Goal: Information Seeking & Learning: Learn about a topic

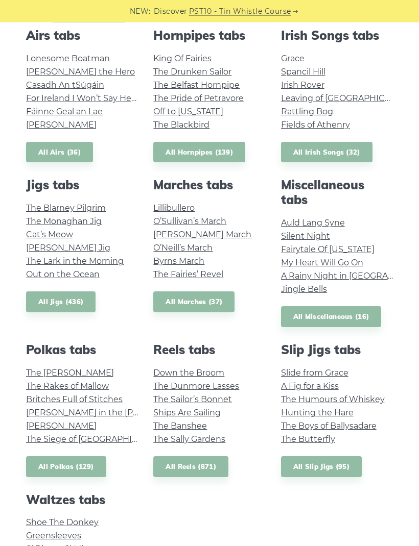
scroll to position [359, 0]
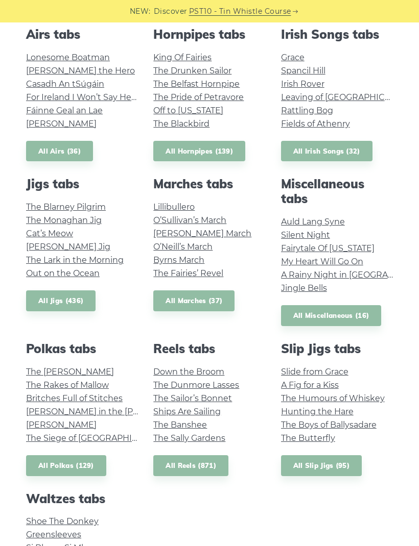
click at [297, 323] on link "All Miscellaneous (16)" at bounding box center [331, 315] width 101 height 21
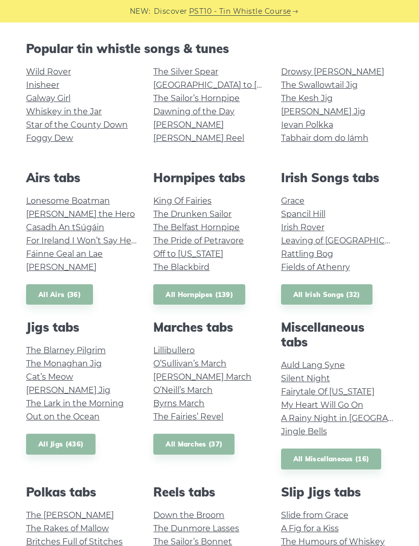
scroll to position [208, 0]
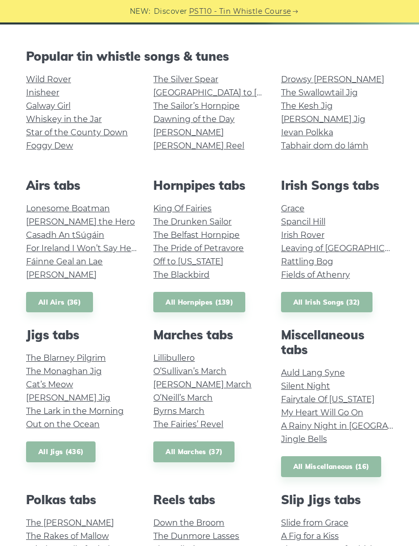
click at [296, 208] on link "Grace" at bounding box center [292, 209] width 23 height 10
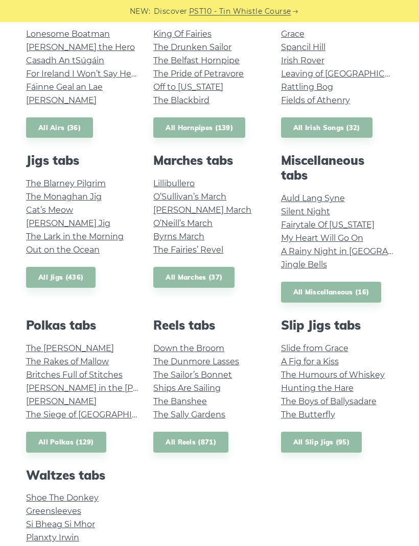
scroll to position [383, 0]
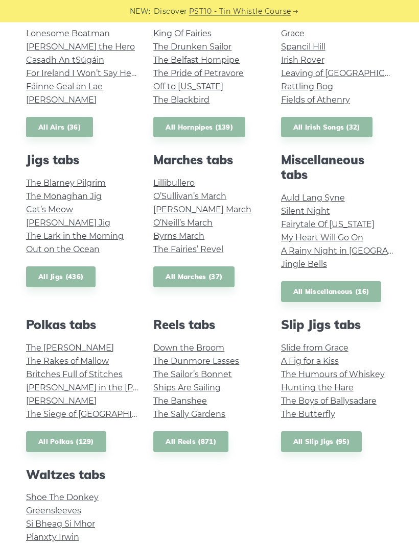
click at [363, 252] on link "A Rainy Night in Soho" at bounding box center [359, 252] width 156 height 10
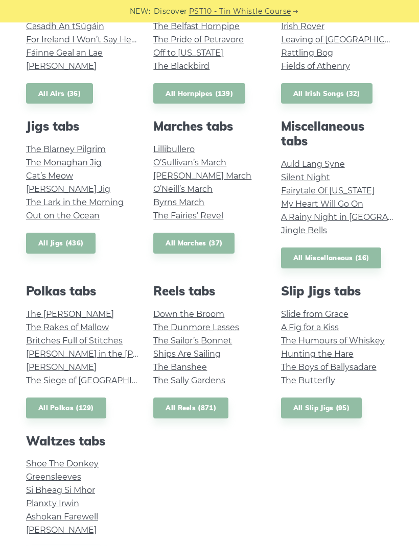
click at [359, 194] on link "Fairytale Of New York" at bounding box center [327, 191] width 93 height 10
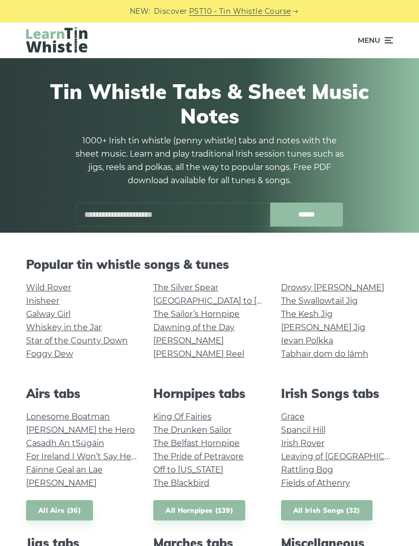
click at [89, 330] on link "Whiskey in the Jar" at bounding box center [64, 328] width 76 height 10
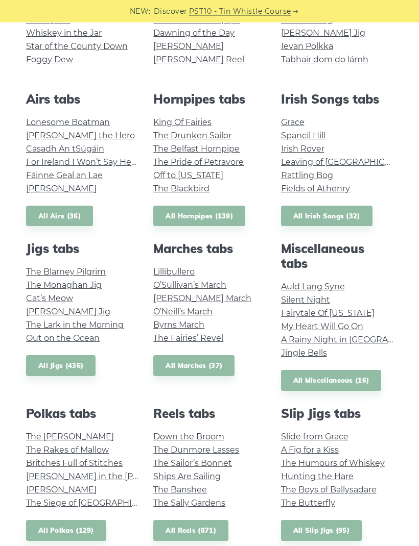
scroll to position [294, 0]
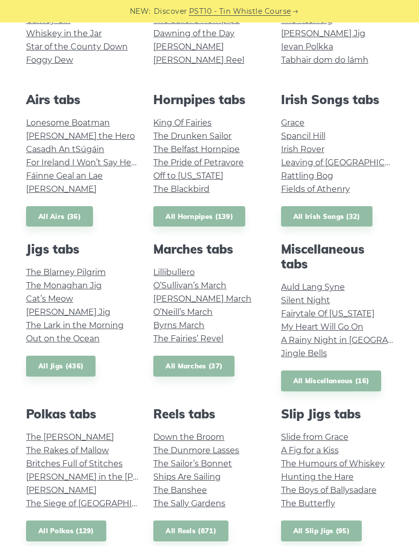
click at [294, 125] on link "Grace" at bounding box center [292, 123] width 23 height 10
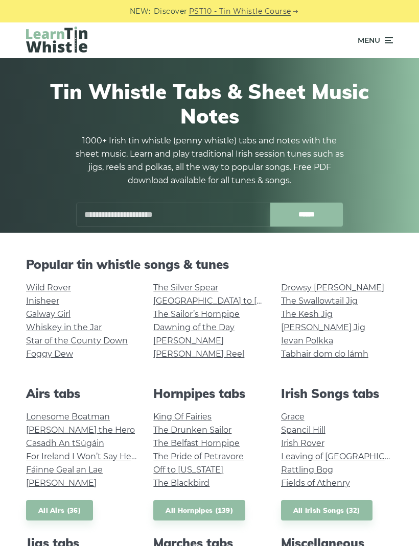
scroll to position [328, 0]
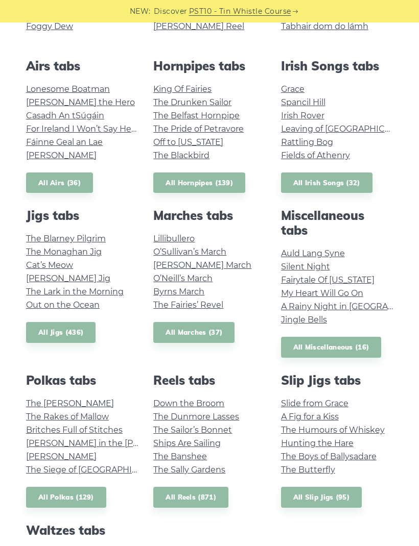
click at [358, 181] on link "All Irish Songs (32)" at bounding box center [326, 183] width 91 height 21
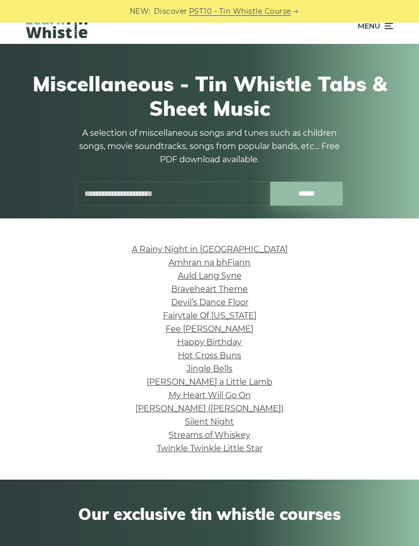
scroll to position [16, 0]
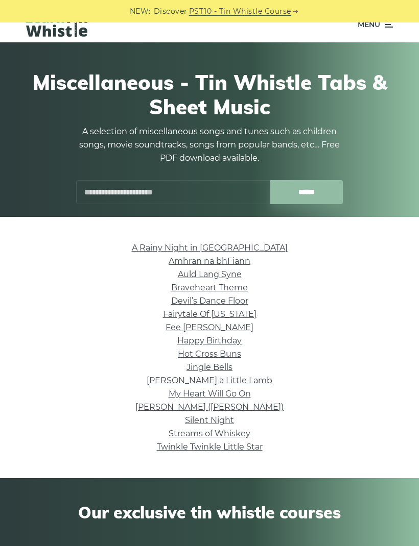
click at [245, 450] on link "Twinkle Twinkle Little Star" at bounding box center [210, 447] width 106 height 10
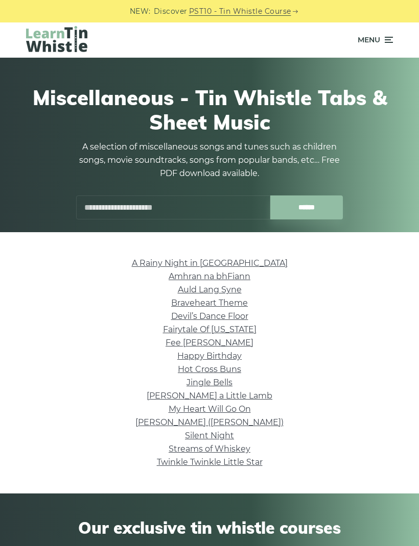
scroll to position [0, 0]
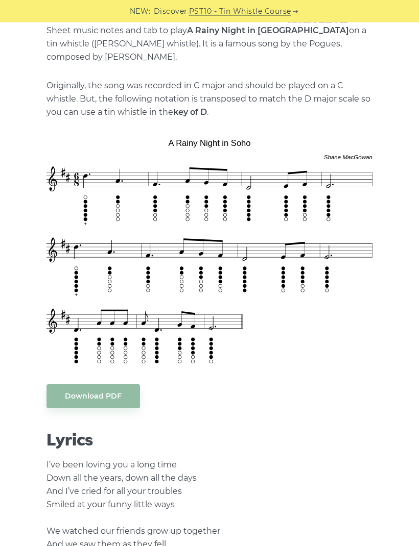
scroll to position [246, 0]
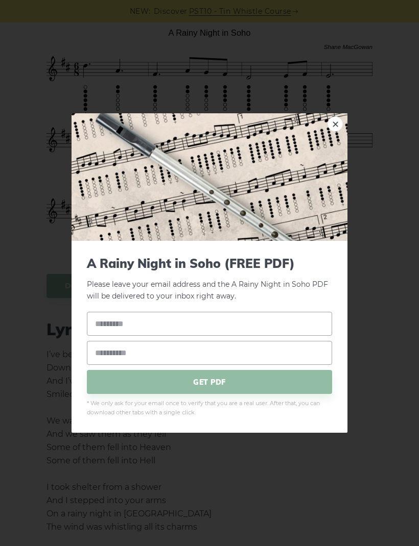
click at [330, 149] on img at bounding box center [209, 177] width 276 height 128
click at [336, 132] on link "×" at bounding box center [334, 123] width 15 height 15
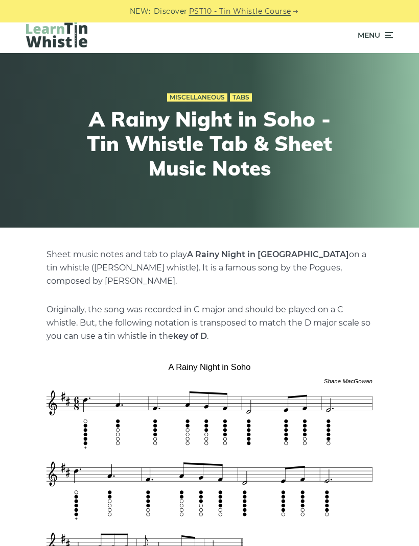
scroll to position [0, 0]
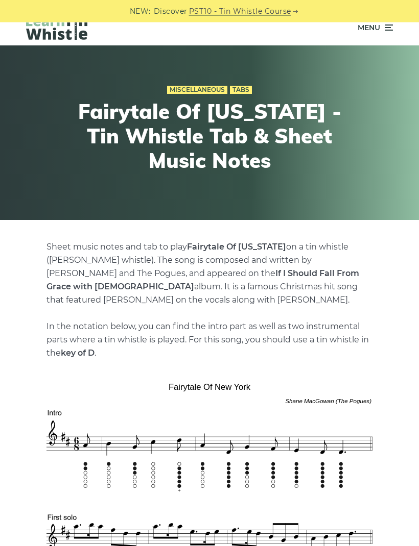
scroll to position [2, 0]
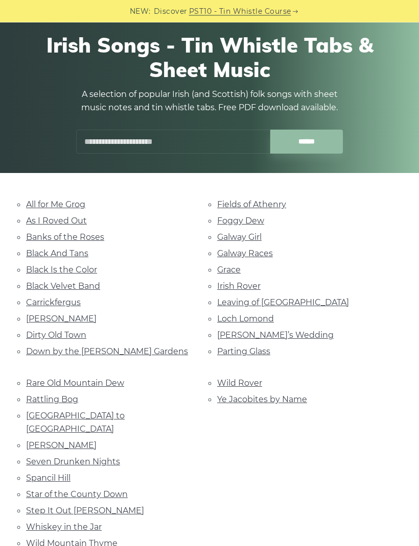
scroll to position [60, 0]
click at [76, 398] on link "Rattling Bog" at bounding box center [52, 400] width 52 height 10
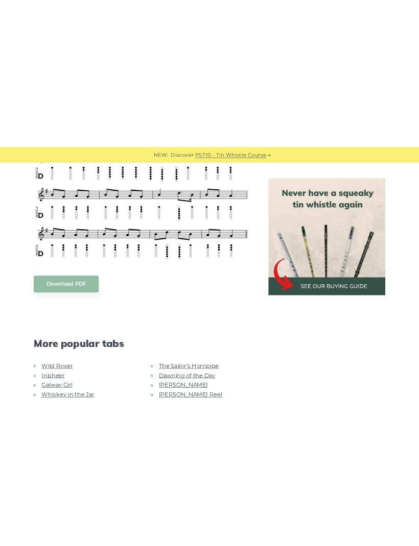
scroll to position [311, 0]
